Goal: Find specific page/section: Find specific page/section

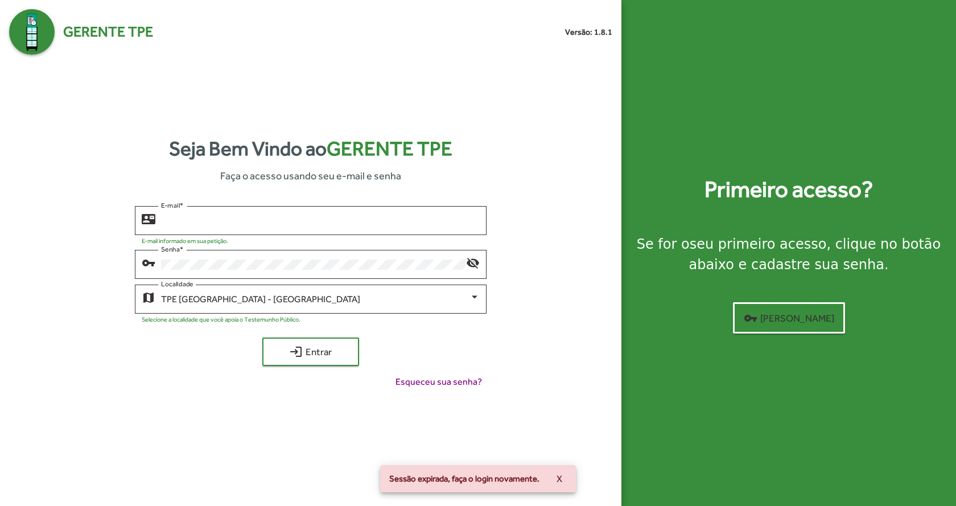
type input "**********"
click at [323, 349] on span "login Entrar" at bounding box center [311, 352] width 76 height 20
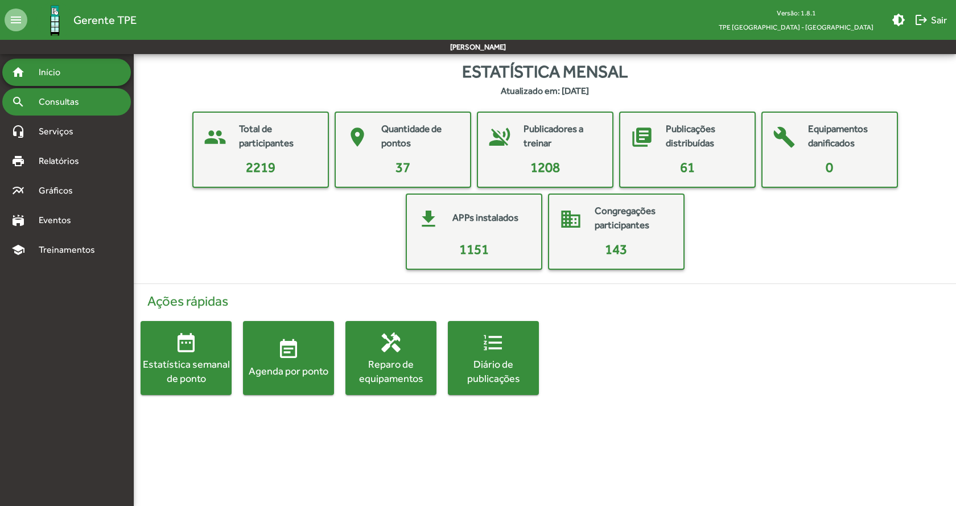
click at [51, 104] on span "Consultas" at bounding box center [63, 102] width 62 height 14
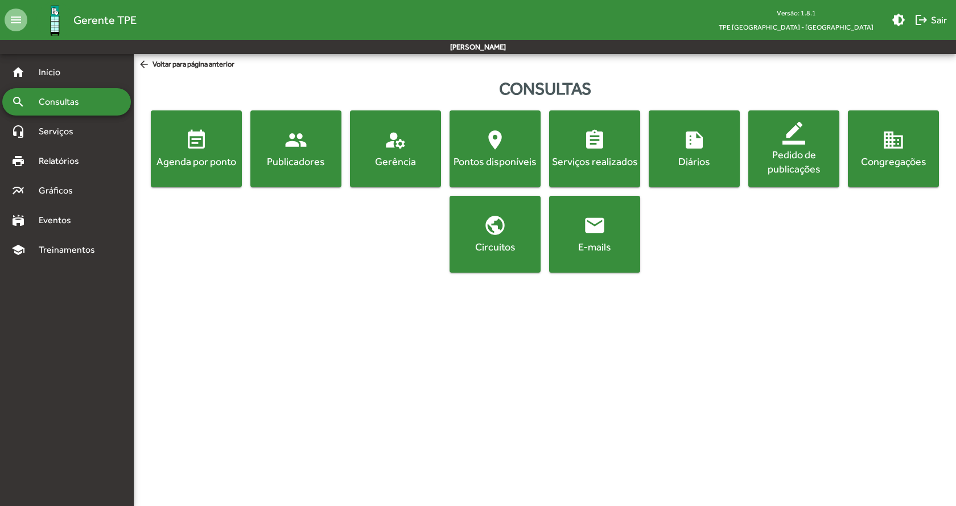
click at [204, 164] on div "Agenda por ponto" at bounding box center [196, 161] width 87 height 14
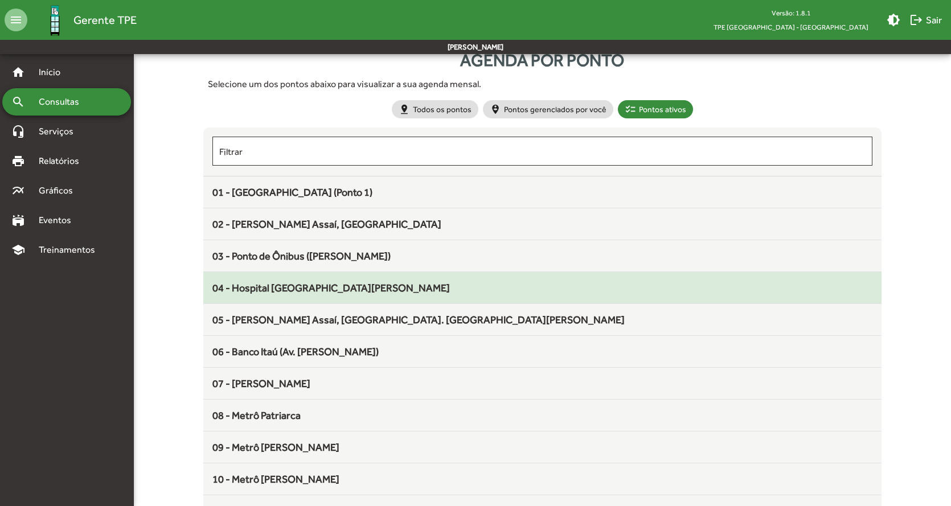
scroll to position [57, 0]
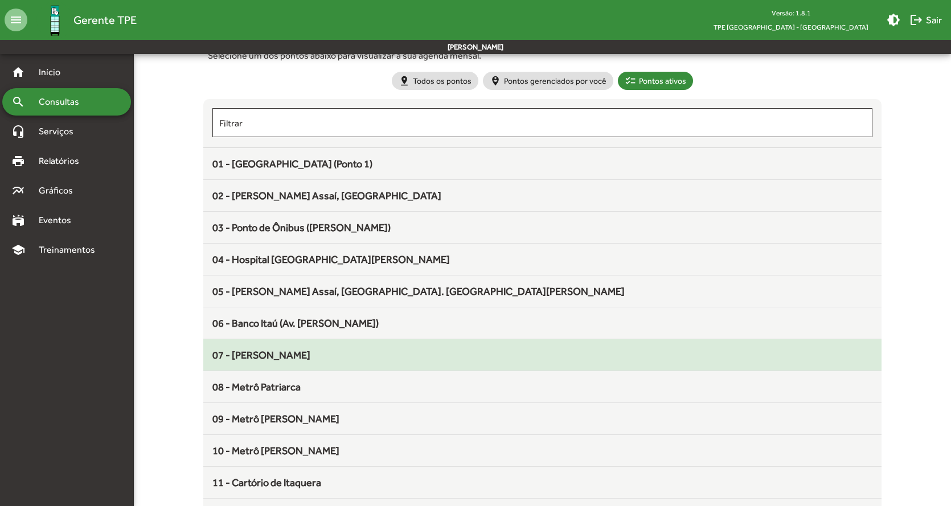
click at [419, 360] on div "07 - [PERSON_NAME]" at bounding box center [542, 354] width 660 height 15
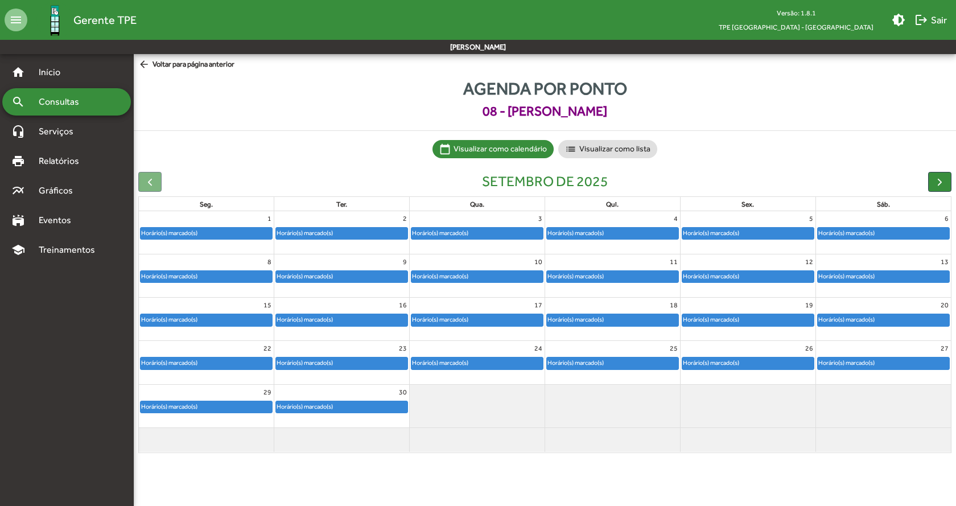
click at [384, 319] on div "Horário(s) marcado(s)" at bounding box center [342, 319] width 132 height 11
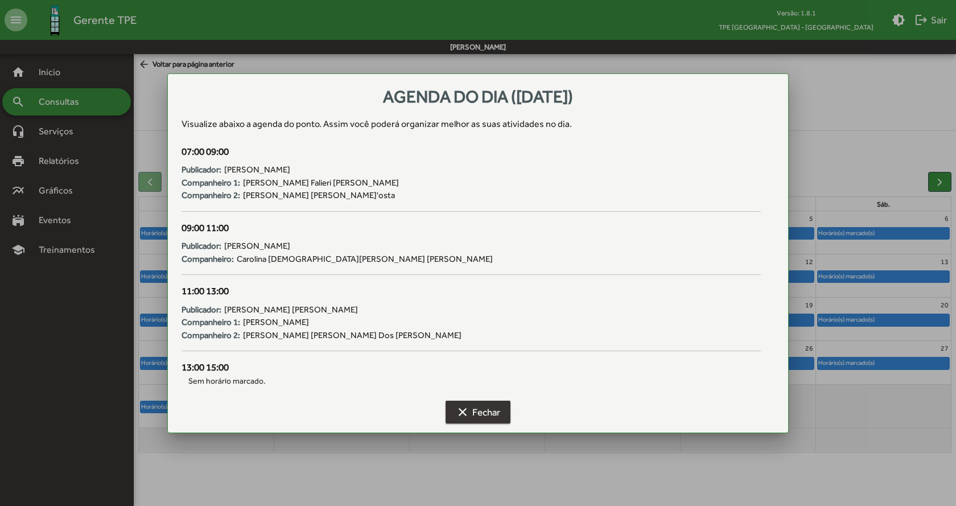
click at [486, 415] on span "clear Fechar" at bounding box center [478, 412] width 44 height 20
